Goal: Information Seeking & Learning: Find specific fact

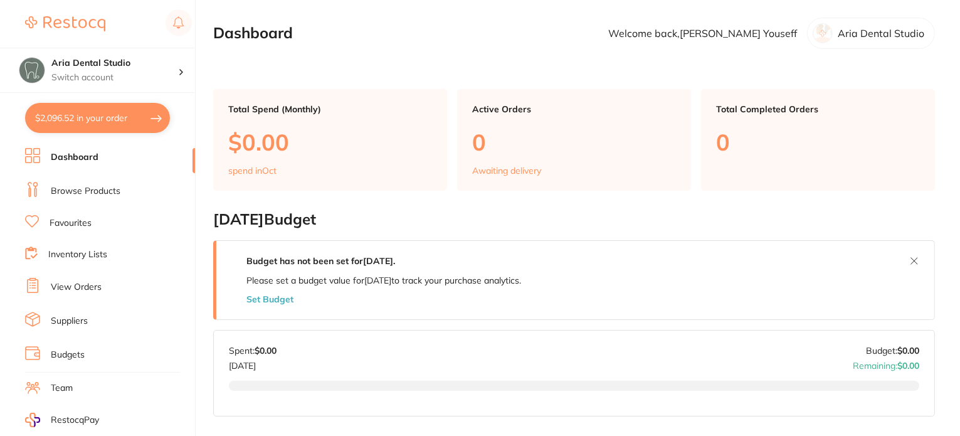
click at [102, 194] on link "Browse Products" at bounding box center [86, 191] width 70 height 13
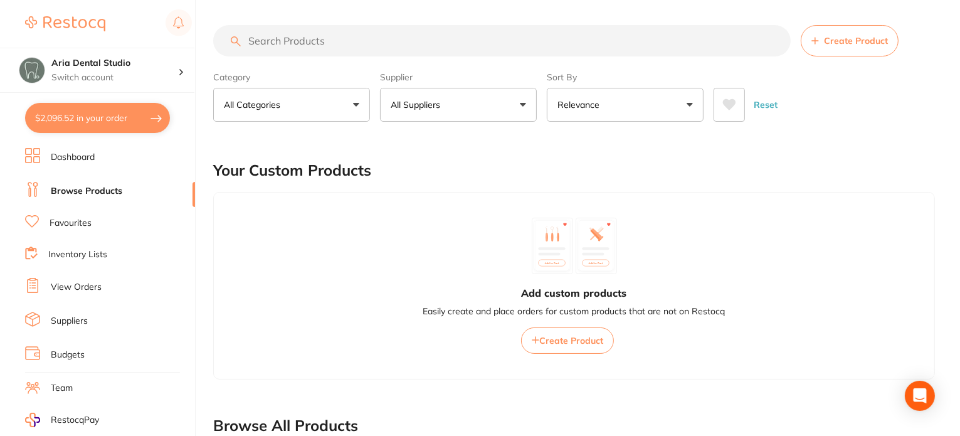
click at [268, 25] on input "search" at bounding box center [502, 40] width 578 height 31
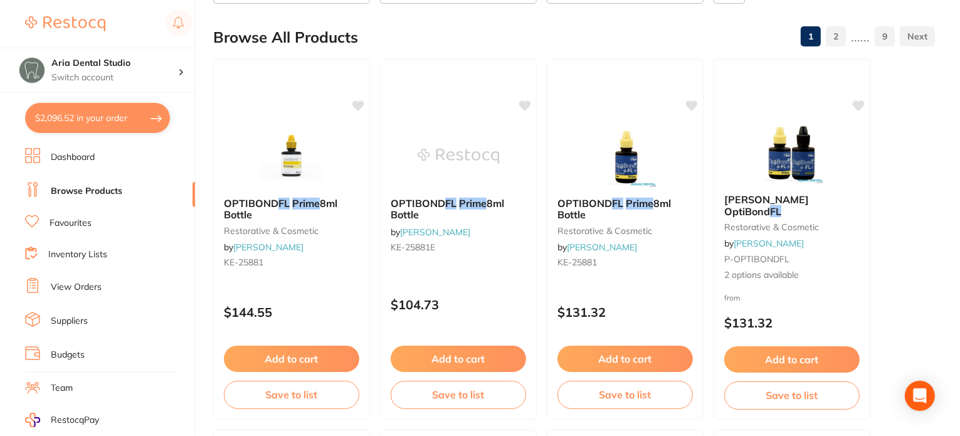
scroll to position [106, 0]
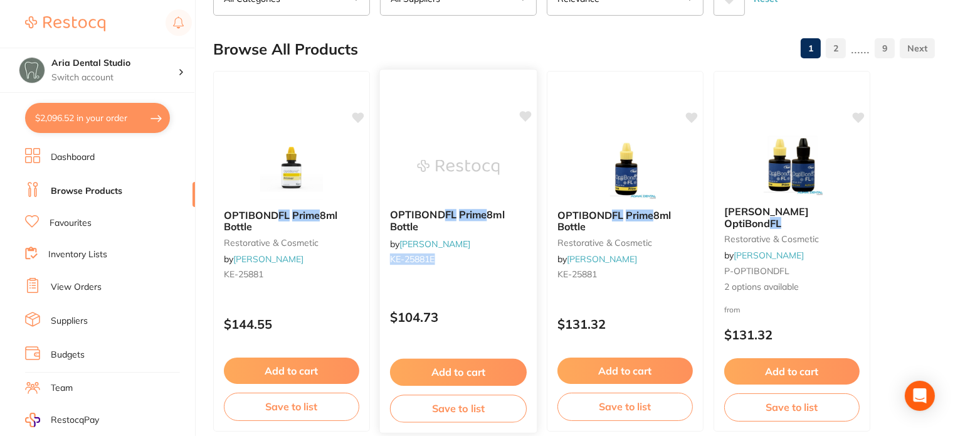
drag, startPoint x: 391, startPoint y: 256, endPoint x: 444, endPoint y: 260, distance: 52.3
click at [444, 260] on small "KE-25881E" at bounding box center [458, 259] width 137 height 10
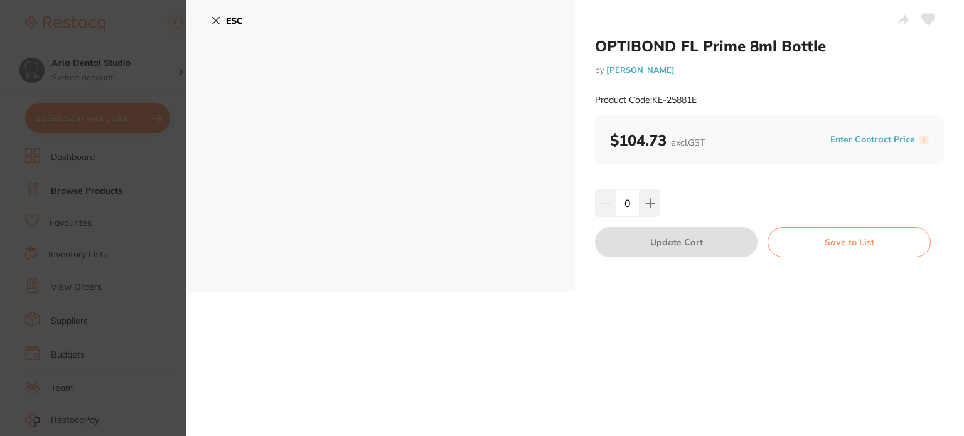
click at [215, 19] on icon at bounding box center [216, 21] width 10 height 10
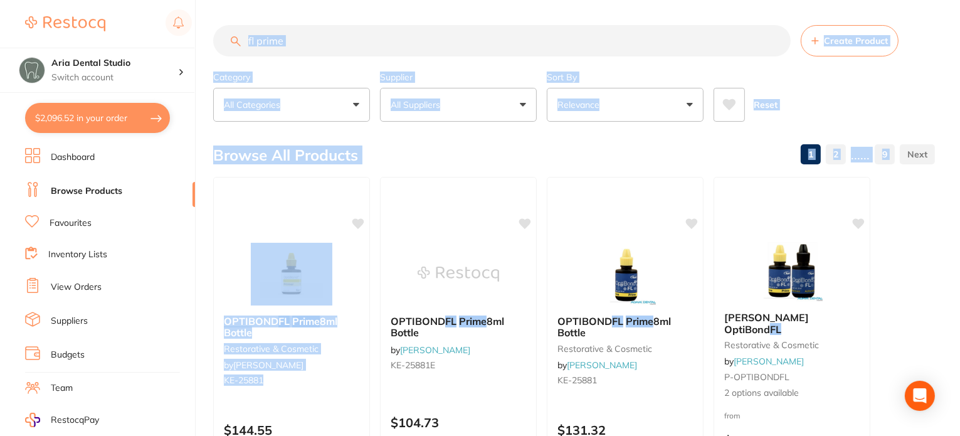
drag, startPoint x: 271, startPoint y: 378, endPoint x: 206, endPoint y: 389, distance: 66.1
click at [206, 389] on div "$2,096.52 Aria Dental Studio Switch account Aria Dental Studio $2,096.52 in you…" at bounding box center [480, 218] width 960 height 436
click at [301, 393] on div "OPTIBOND FL Prime 8ml Bottle restorative & cosmetic by [PERSON_NAME] [PERSON_NA…" at bounding box center [291, 353] width 157 height 96
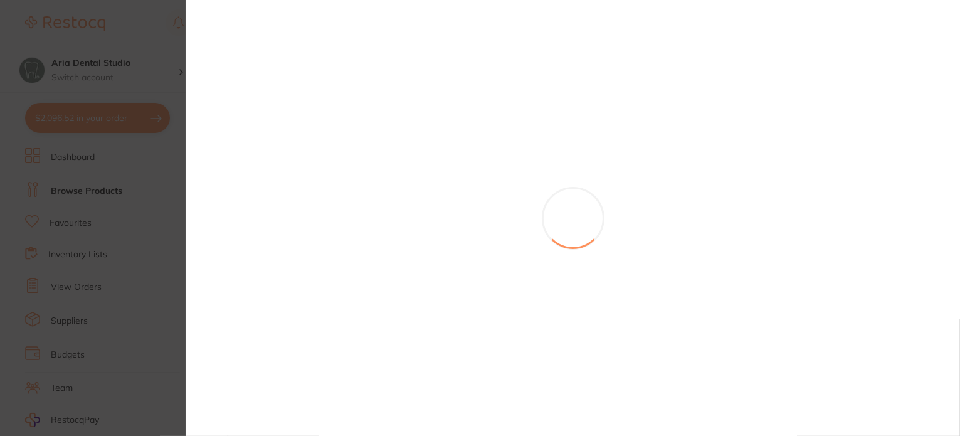
click at [274, 386] on section at bounding box center [480, 218] width 960 height 436
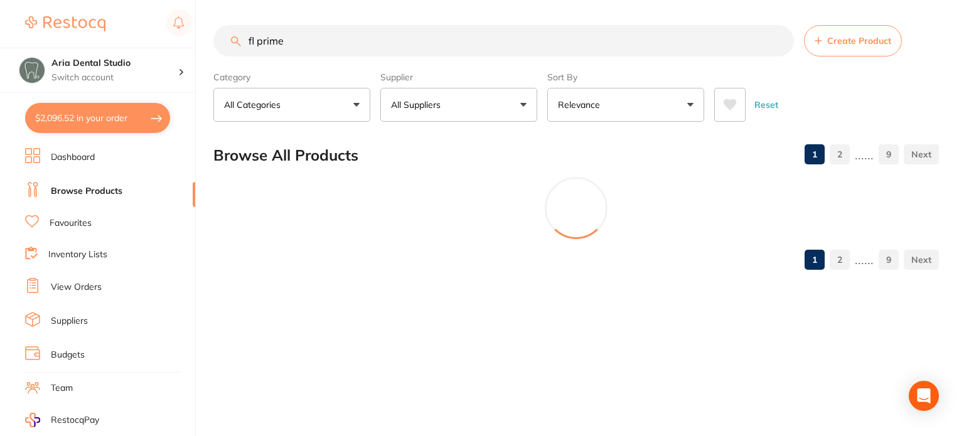
click at [275, 274] on section "Browse All Products 1 2 ...... 9 1 2 ...... 9" at bounding box center [575, 206] width 725 height 145
click at [266, 379] on div "fl prime Create Product Category All Categories All Categories burs CAD/CAM cro…" at bounding box center [588, 218] width 750 height 436
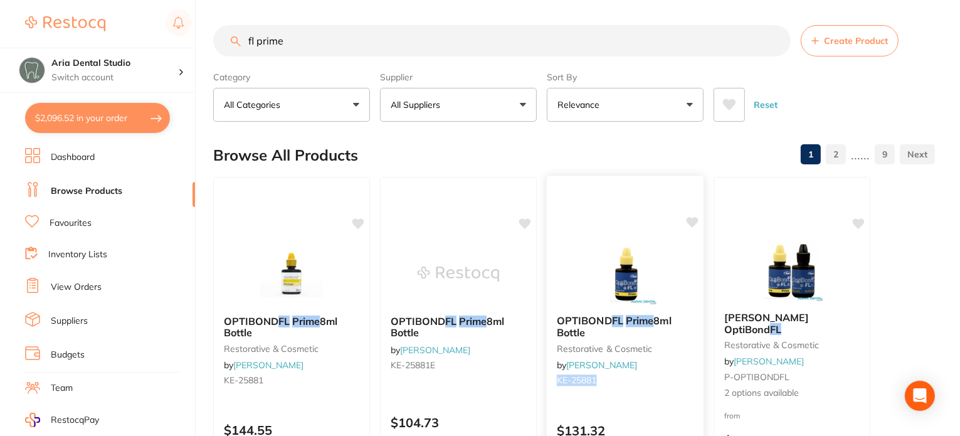
drag, startPoint x: 557, startPoint y: 381, endPoint x: 610, endPoint y: 381, distance: 53.3
click at [610, 381] on small "KE-25881" at bounding box center [625, 380] width 137 height 10
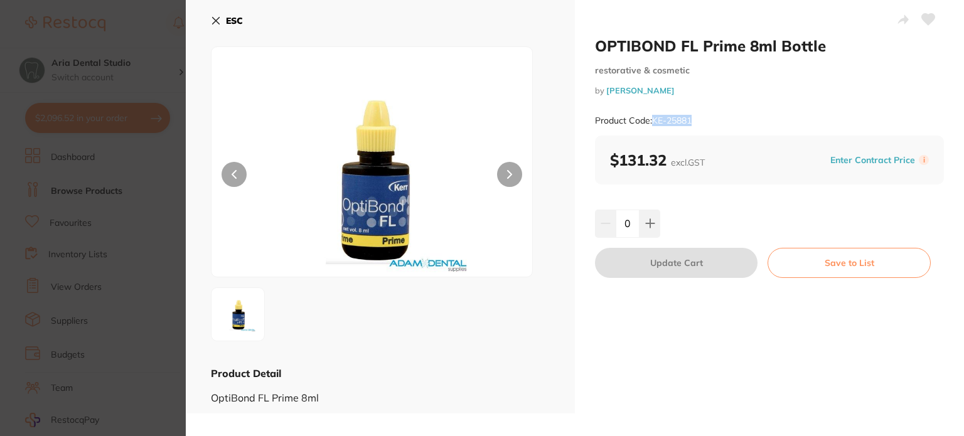
drag, startPoint x: 651, startPoint y: 120, endPoint x: 708, endPoint y: 117, distance: 56.5
click at [708, 117] on div "Product Code: KE-25881" at bounding box center [769, 120] width 349 height 31
copy small "KE-25881"
click at [214, 19] on icon at bounding box center [216, 21] width 7 height 7
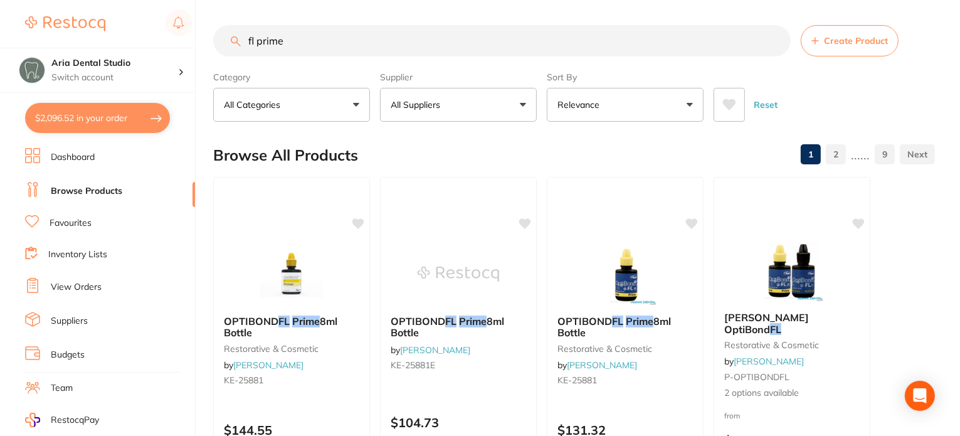
click at [285, 30] on input "fl prime" at bounding box center [502, 40] width 578 height 31
type input "fl bond"
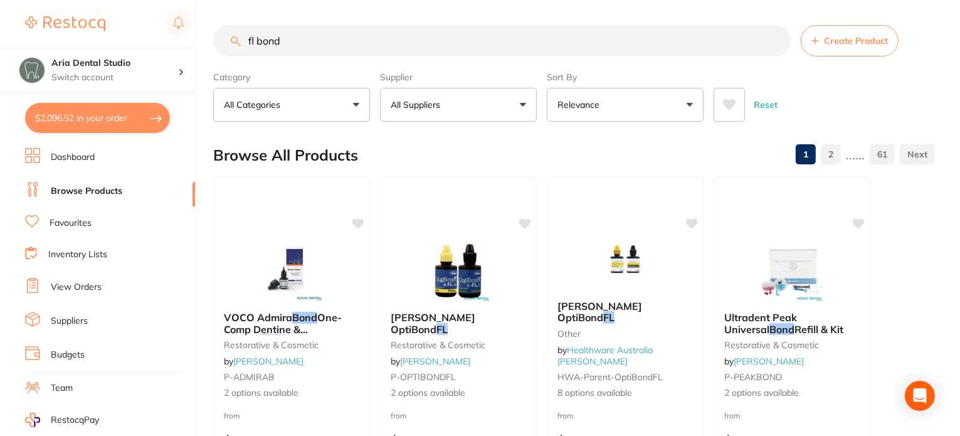
drag, startPoint x: 312, startPoint y: 47, endPoint x: 199, endPoint y: 41, distance: 113.1
click at [199, 41] on div "$2,096.52 Aria Dental Studio Switch account Aria Dental Studio $2,096.52 in you…" at bounding box center [480, 218] width 960 height 436
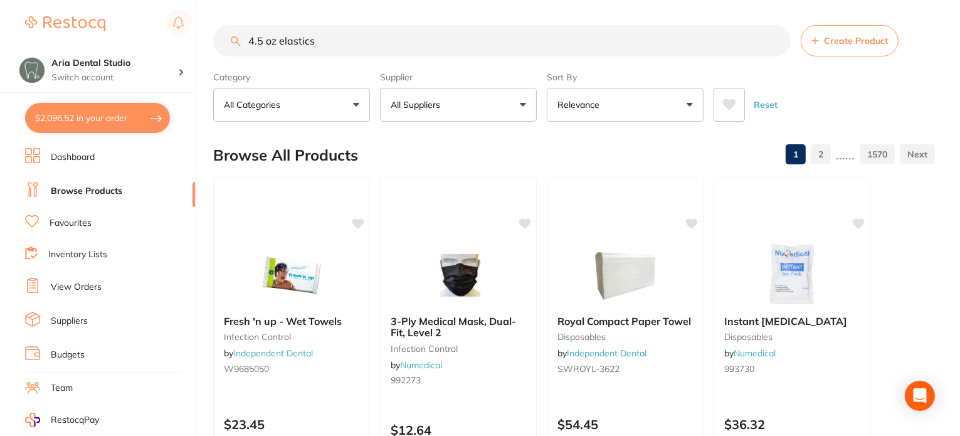
type input "4.5 oz elastics"
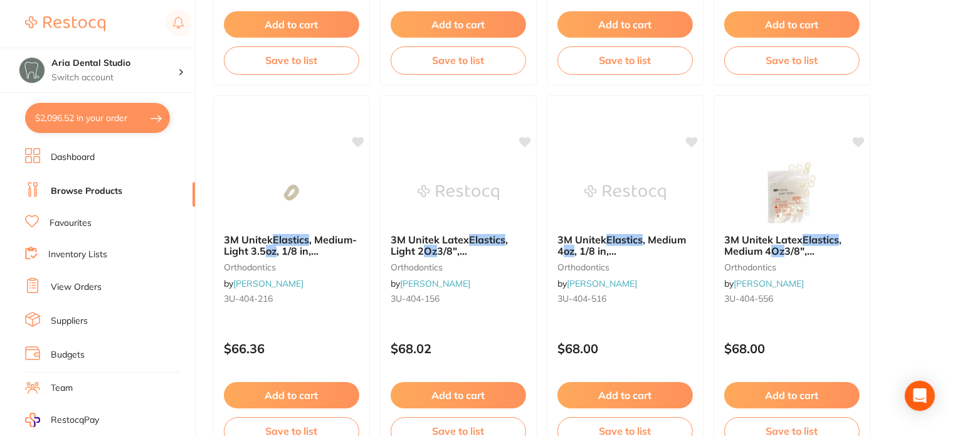
scroll to position [830, 0]
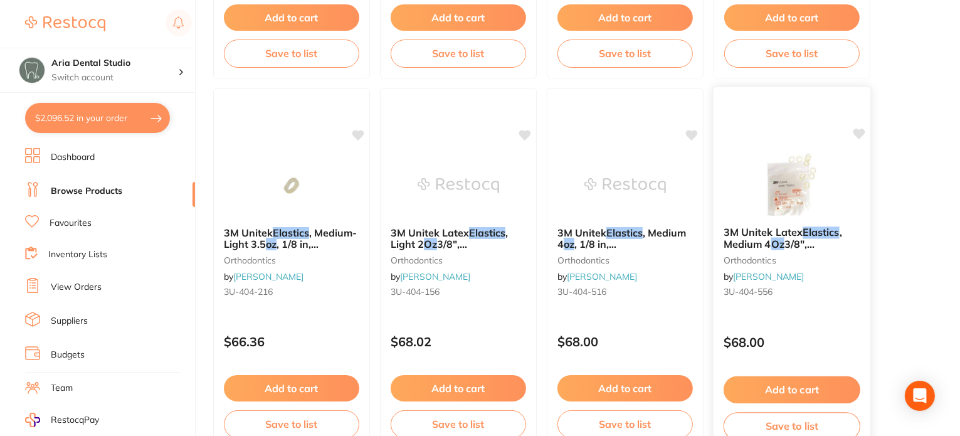
click at [725, 290] on span "3U-404-556" at bounding box center [749, 291] width 50 height 11
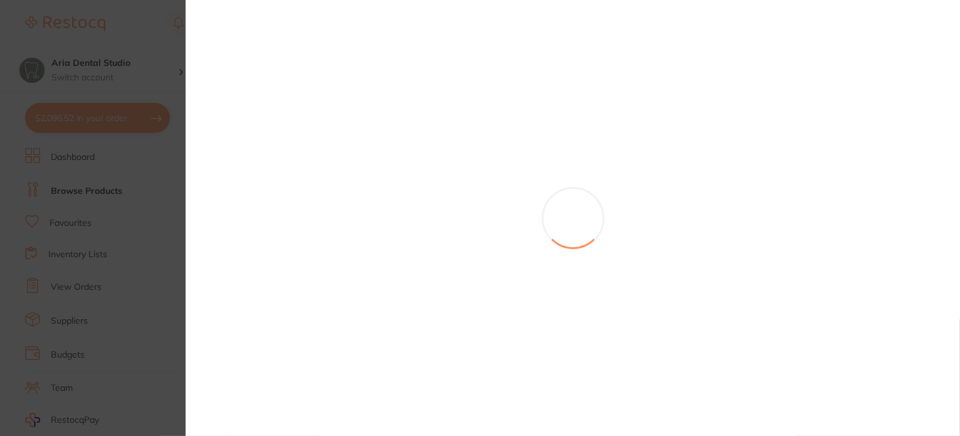
drag, startPoint x: 725, startPoint y: 290, endPoint x: 770, endPoint y: 294, distance: 44.7
click at [770, 294] on section at bounding box center [480, 218] width 960 height 436
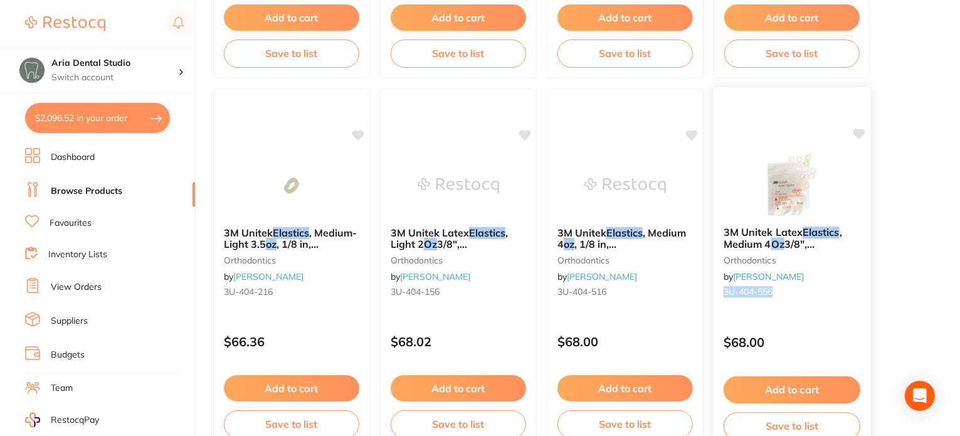
drag, startPoint x: 784, startPoint y: 292, endPoint x: 713, endPoint y: 290, distance: 71.5
click at [713, 290] on div "3M Unitek Latex Elastics , Medium 4 Oz 3/8", [PERSON_NAME] orthodontics by [PER…" at bounding box center [792, 269] width 159 height 364
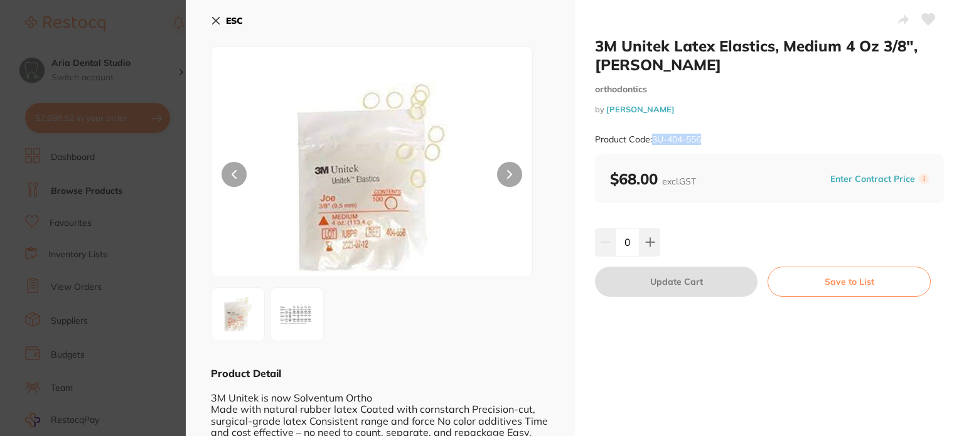
drag, startPoint x: 708, startPoint y: 131, endPoint x: 652, endPoint y: 135, distance: 55.3
click at [652, 135] on div "Product Code: 3U-404-556" at bounding box center [769, 139] width 349 height 31
copy small "3U-404-556"
click at [652, 135] on small "Product Code: 3U-404-556" at bounding box center [648, 139] width 106 height 11
click at [209, 12] on div "ESC Product Detail 3M Unitek is now Solventum Ortho" at bounding box center [380, 293] width 389 height 587
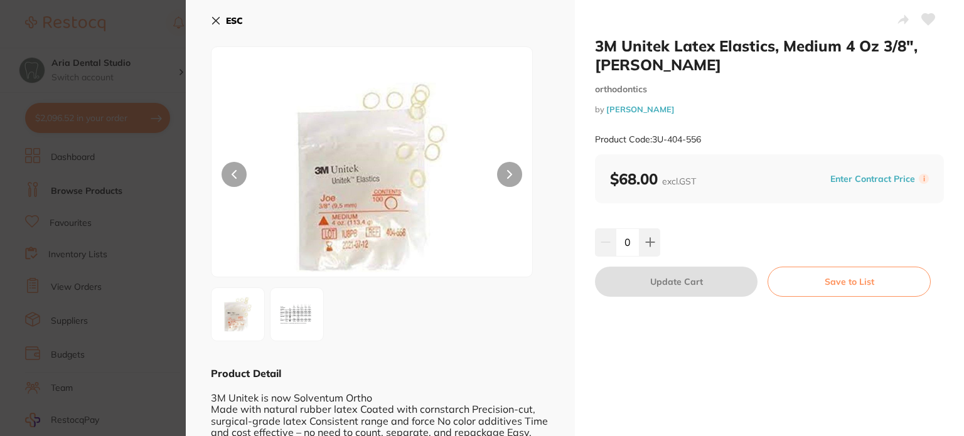
click at [213, 19] on icon at bounding box center [216, 21] width 10 height 10
